Goal: Obtain resource: Download file/media

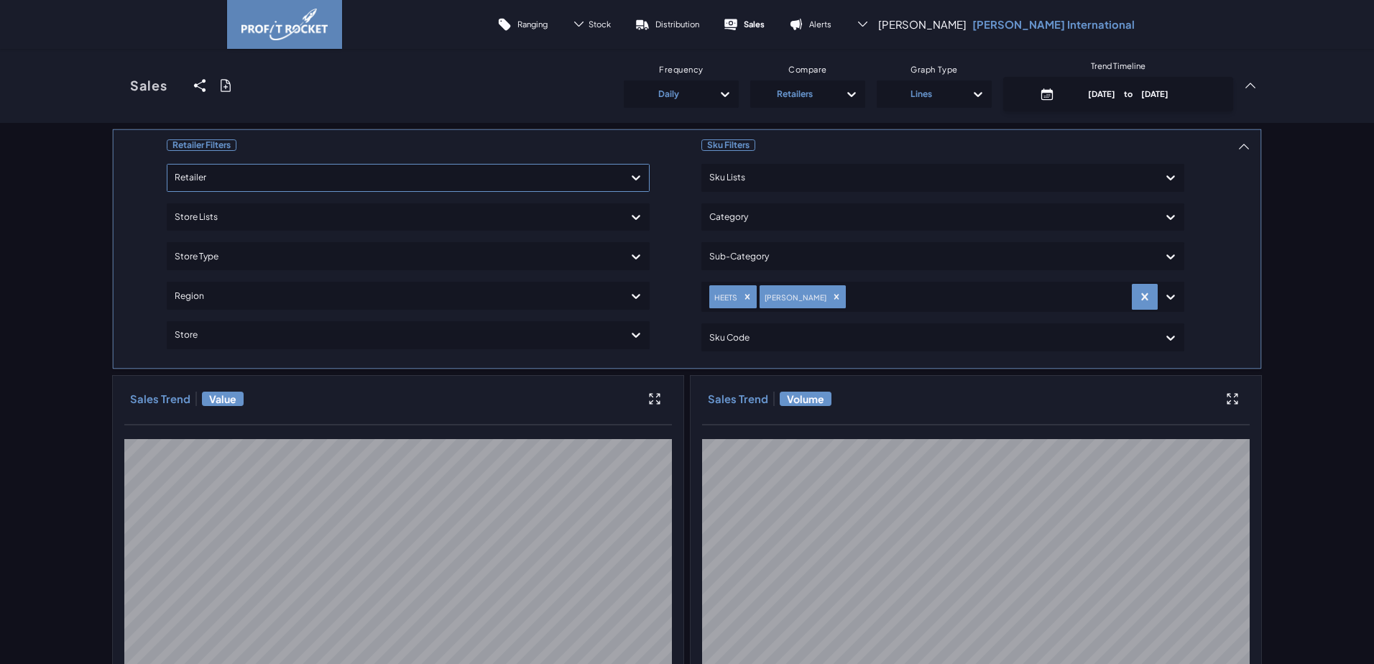
scroll to position [22, 0]
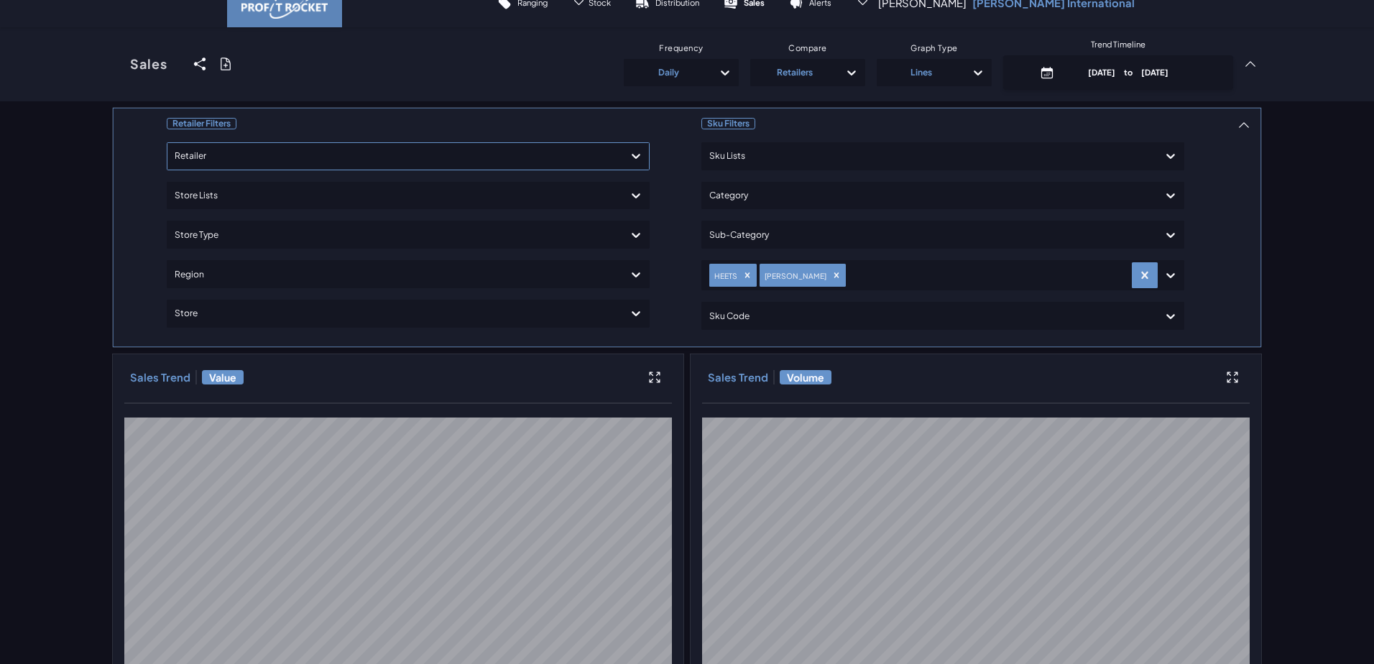
click at [492, 151] on div at bounding box center [395, 156] width 441 height 21
click at [218, 218] on div "Shoprite Checkers" at bounding box center [408, 222] width 470 height 24
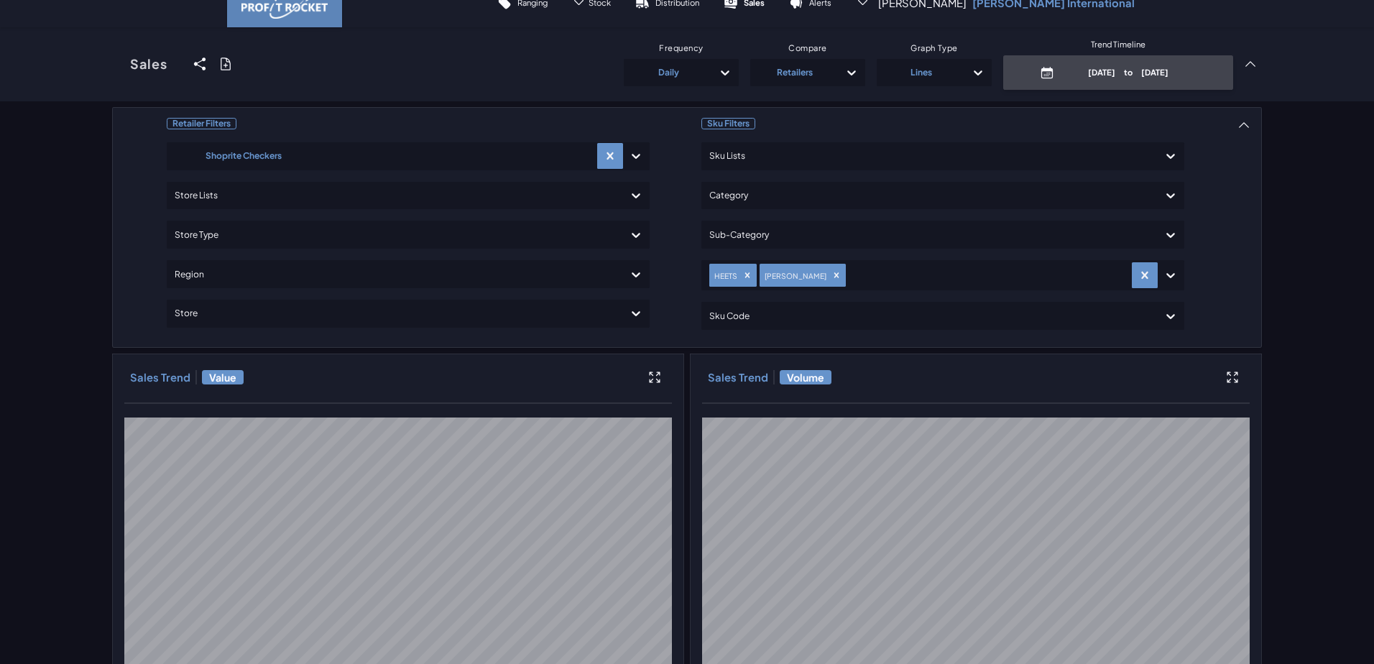
click at [1115, 71] on span "to" at bounding box center [1128, 72] width 26 height 10
select select "7"
select select "2025"
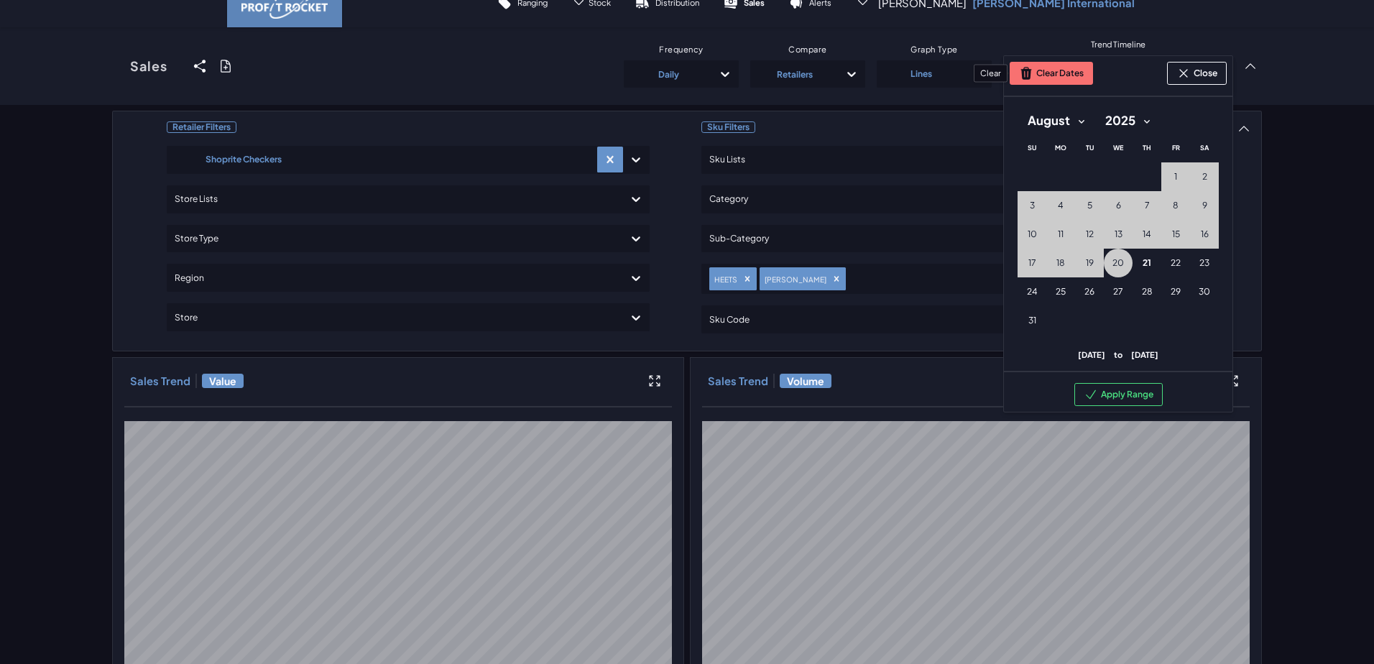
click at [1052, 72] on button "Clear Dates" at bounding box center [1051, 73] width 83 height 23
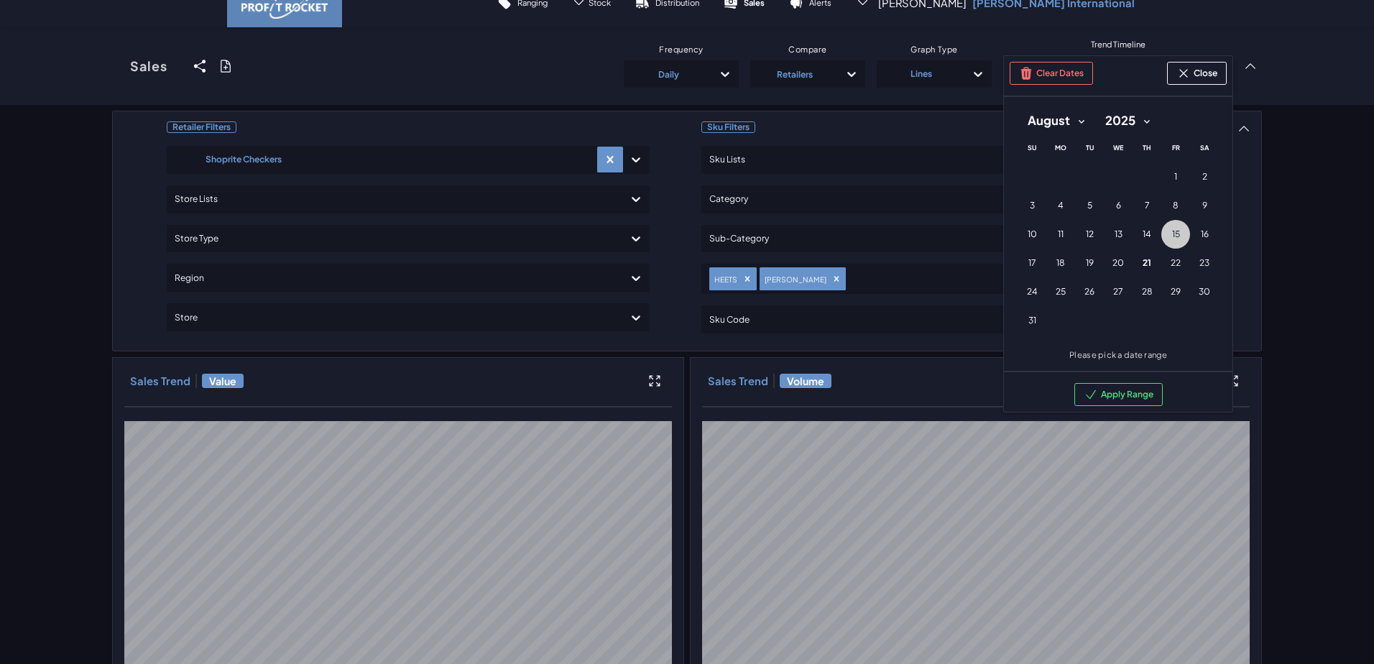
click at [1172, 234] on span "15" at bounding box center [1176, 234] width 8 height 11
click at [1112, 266] on span "20" at bounding box center [1117, 262] width 11 height 11
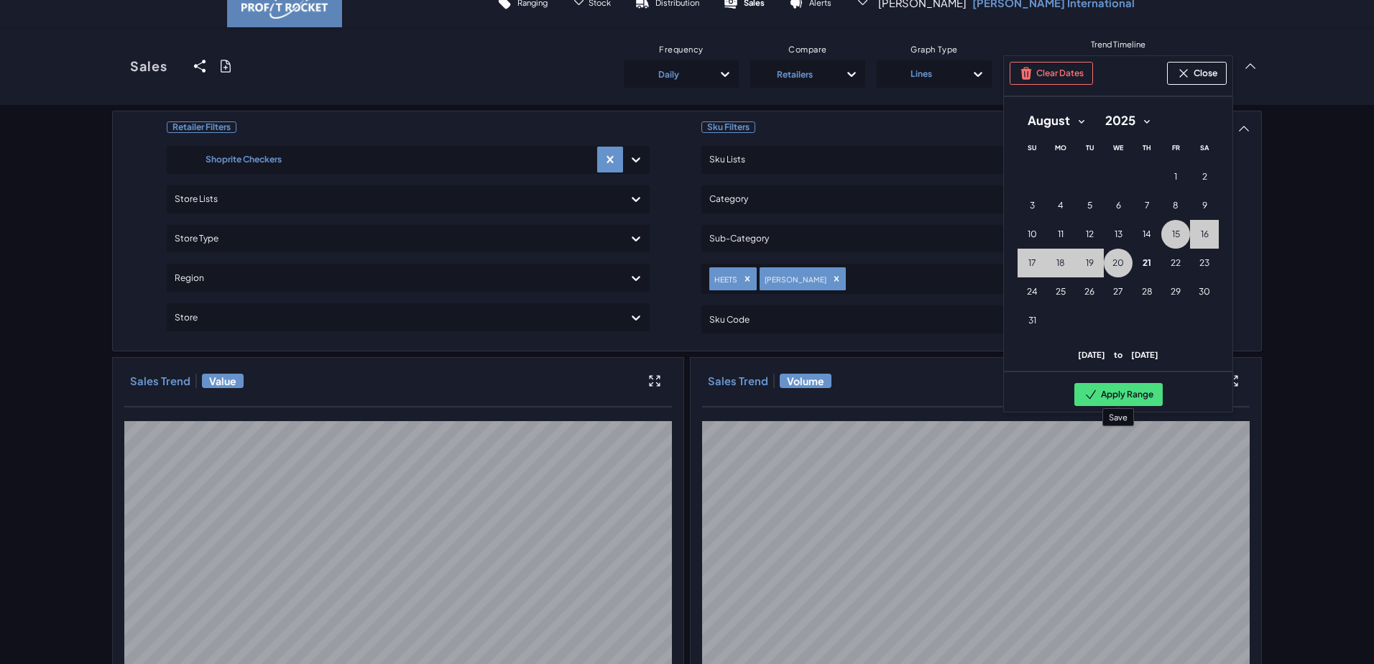
click at [1145, 394] on button "Apply Range" at bounding box center [1118, 394] width 88 height 23
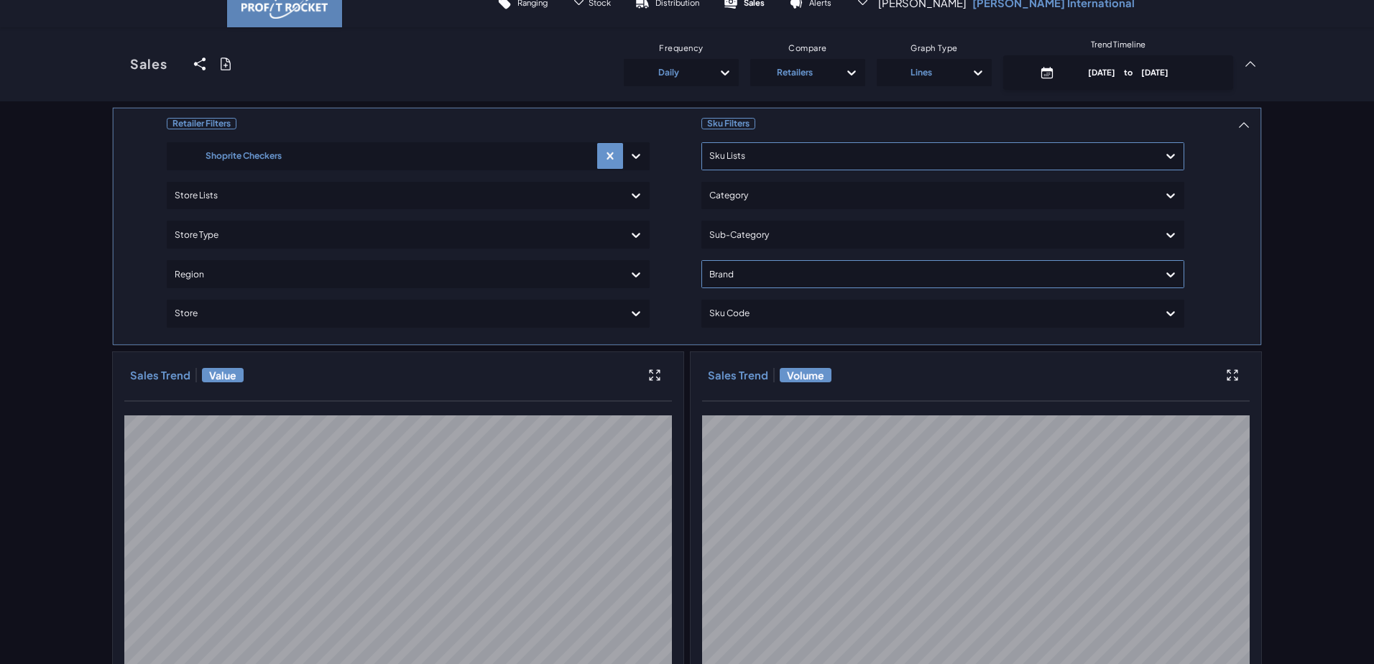
click at [223, 63] on icon at bounding box center [225, 64] width 14 height 14
click at [112, 86] on input "checkbox" at bounding box center [112, 86] width 0 height 0
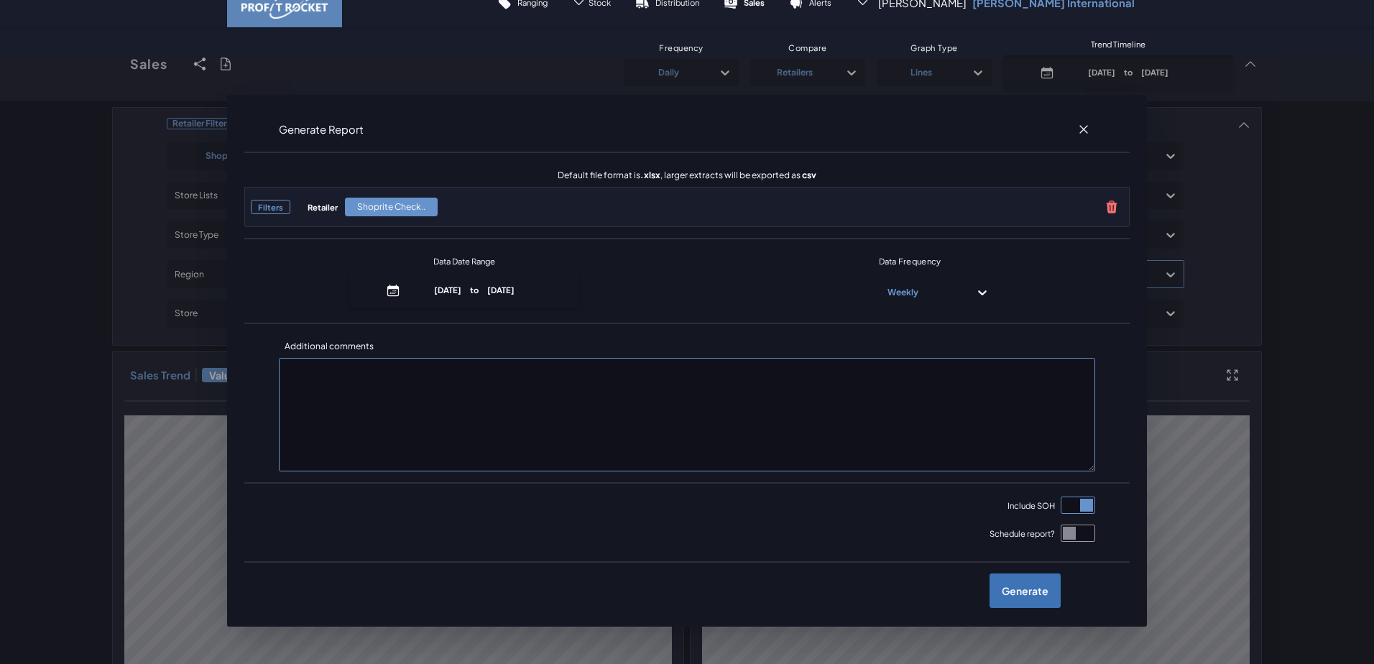
click at [1025, 593] on label "Generate" at bounding box center [1025, 590] width 71 height 34
click at [112, 86] on input "checkbox" at bounding box center [112, 86] width 0 height 0
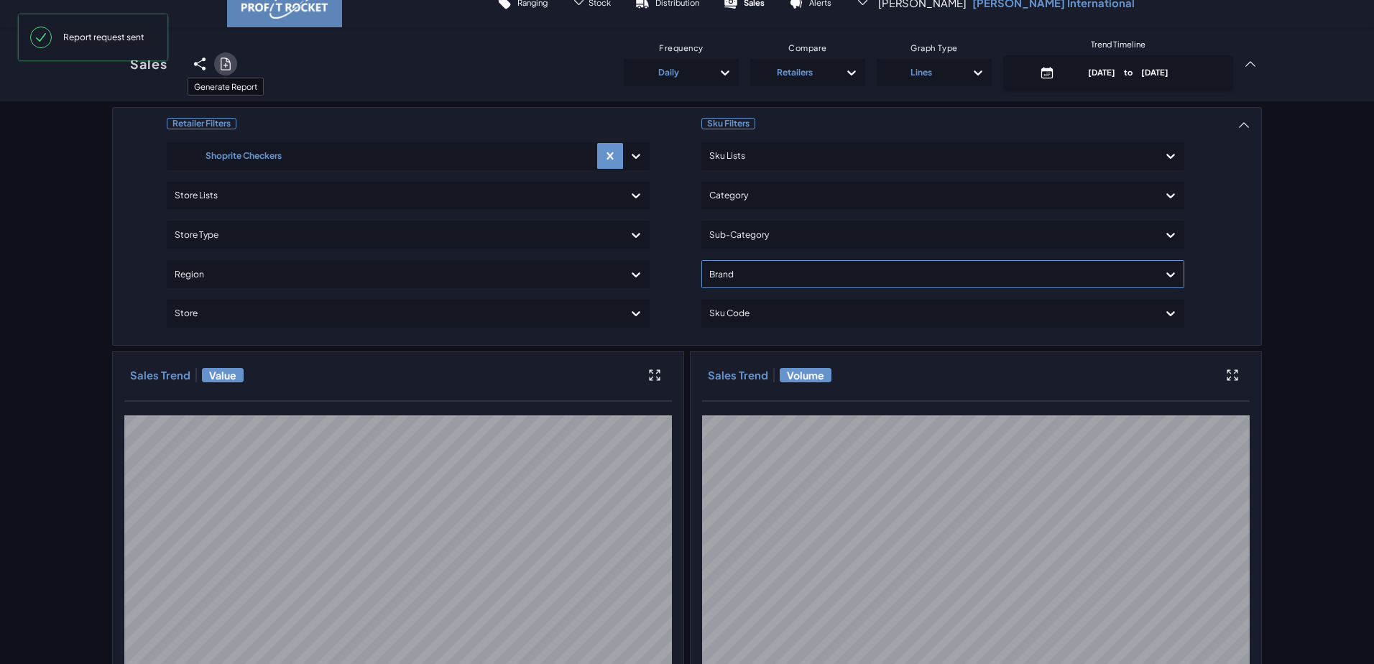
click at [221, 56] on label at bounding box center [225, 63] width 23 height 23
click at [112, 86] on input "checkbox" at bounding box center [112, 86] width 0 height 0
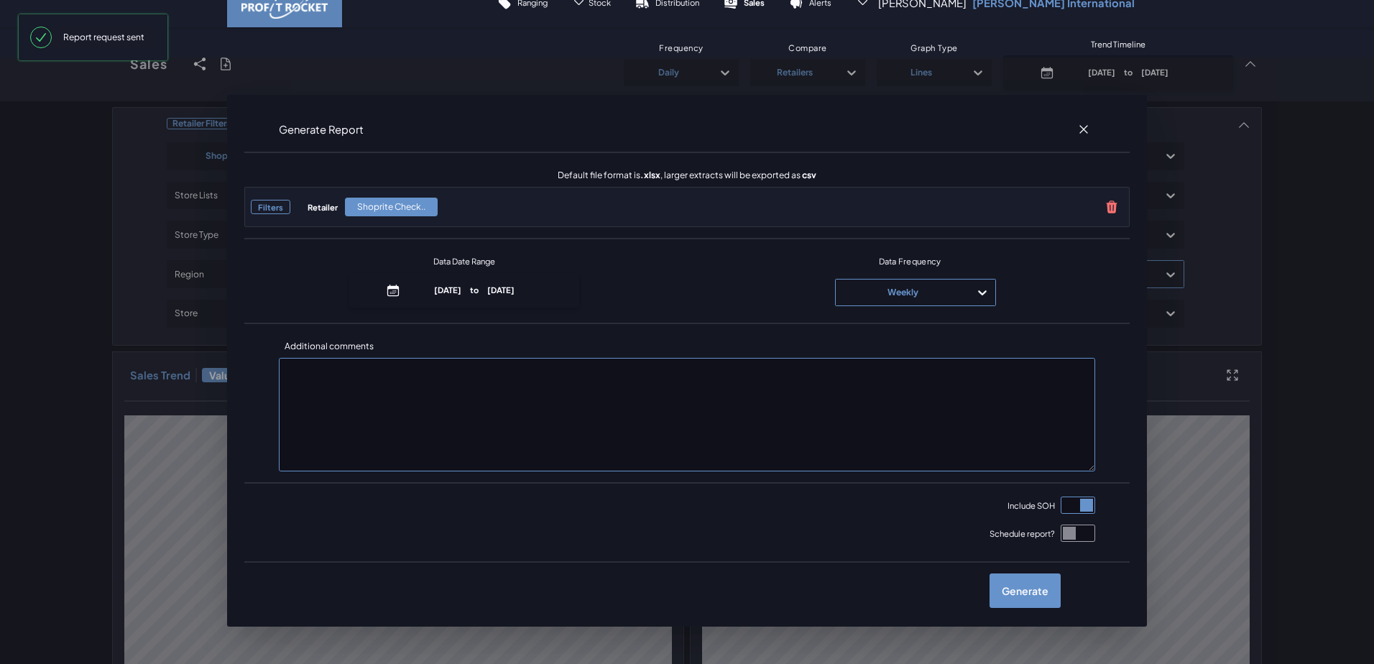
click at [903, 293] on div "Weekly" at bounding box center [902, 292] width 119 height 23
click at [898, 338] on div "Daily" at bounding box center [915, 333] width 148 height 24
click at [1019, 591] on label "Generate" at bounding box center [1025, 590] width 71 height 34
click at [112, 86] on input "checkbox" at bounding box center [112, 86] width 0 height 0
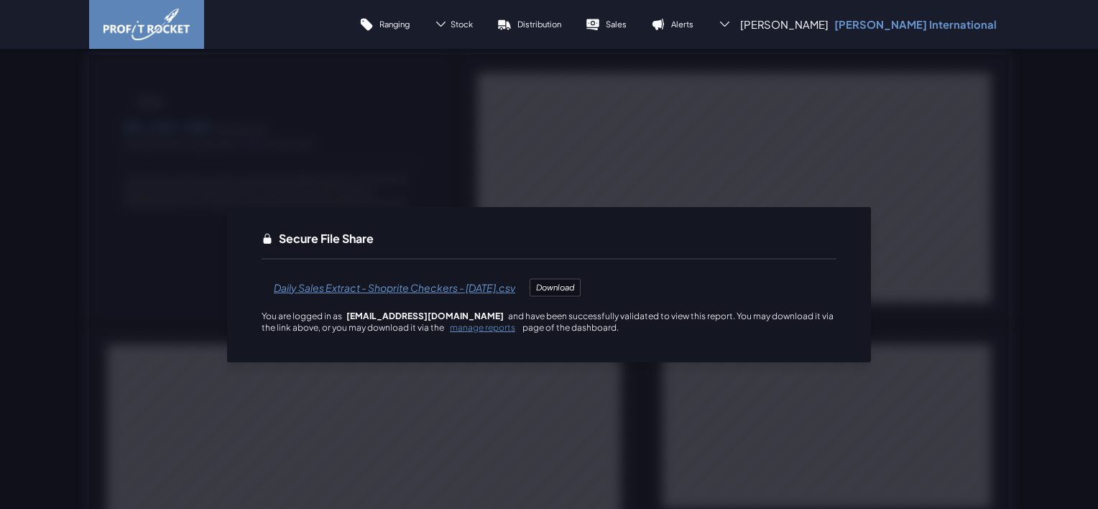
click at [341, 287] on span "Daily Sales Extract - Shoprite Checkers - [DATE].csv" at bounding box center [395, 287] width 266 height 34
